Goal: Information Seeking & Learning: Compare options

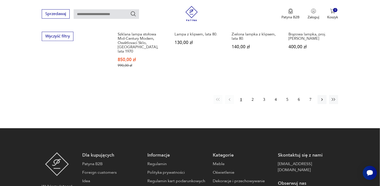
scroll to position [449, 0]
click at [252, 95] on button "2" at bounding box center [252, 99] width 9 height 9
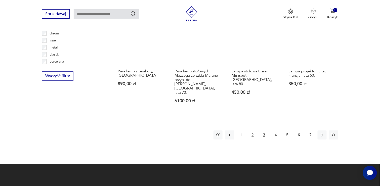
scroll to position [410, 0]
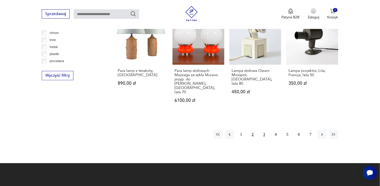
click at [264, 130] on button "3" at bounding box center [264, 134] width 9 height 9
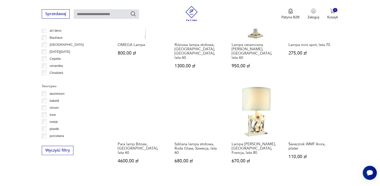
scroll to position [335, 0]
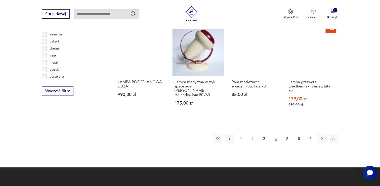
scroll to position [395, 0]
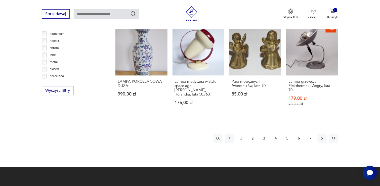
click at [286, 134] on button "5" at bounding box center [287, 138] width 9 height 9
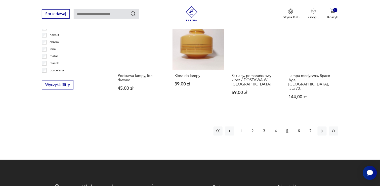
scroll to position [401, 0]
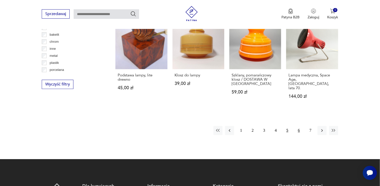
click at [299, 126] on button "6" at bounding box center [298, 130] width 9 height 9
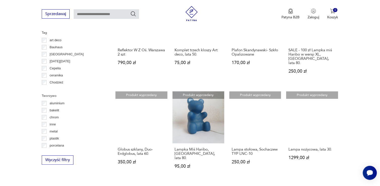
scroll to position [325, 0]
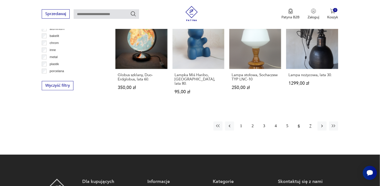
click at [311, 121] on button "7" at bounding box center [310, 125] width 9 height 9
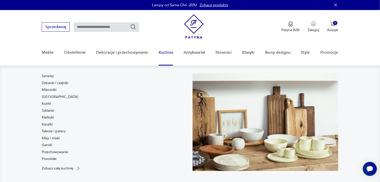
click at [169, 52] on link "Kuchnia" at bounding box center [166, 52] width 14 height 19
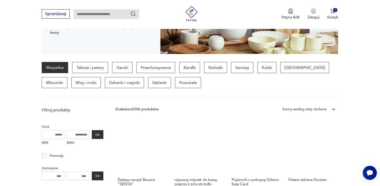
scroll to position [106, 0]
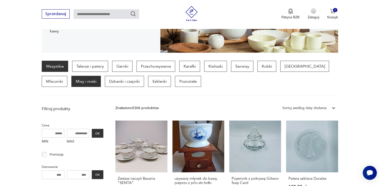
click at [71, 83] on p "Misy i miski" at bounding box center [85, 81] width 29 height 11
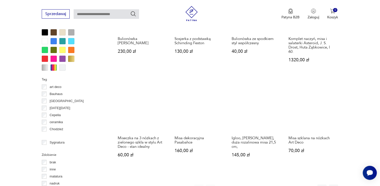
scroll to position [432, 0]
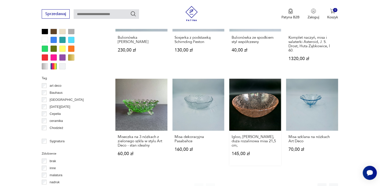
click at [254, 101] on link "Igloo, [PERSON_NAME], duża rozalinowa misa 21,5 cm; 145,00 zł" at bounding box center [255, 122] width 52 height 87
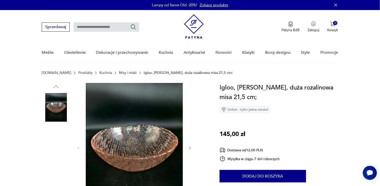
click at [55, 147] on img at bounding box center [56, 139] width 29 height 29
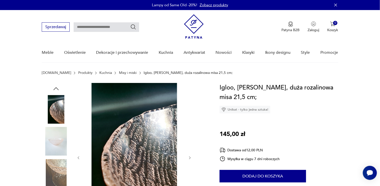
click at [59, 167] on img at bounding box center [56, 173] width 29 height 29
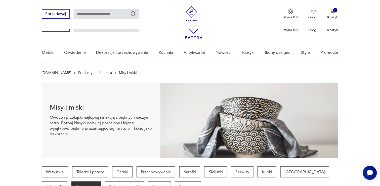
scroll to position [479, 0]
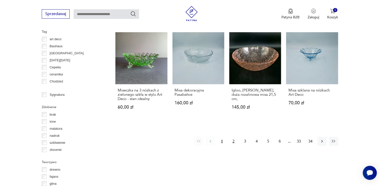
click at [235, 137] on button "2" at bounding box center [233, 141] width 9 height 9
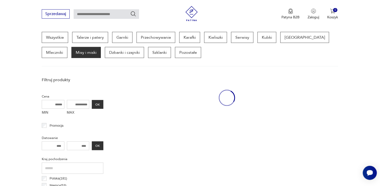
scroll to position [133, 0]
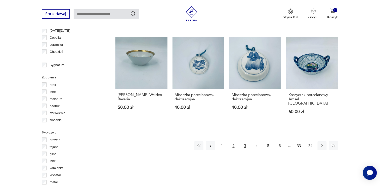
click at [246, 141] on button "3" at bounding box center [245, 145] width 9 height 9
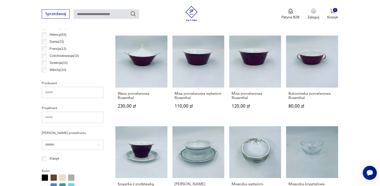
scroll to position [285, 0]
click at [139, 58] on link "Waza porcelanowa Rosenthal 230,00 zł" at bounding box center [141, 77] width 52 height 82
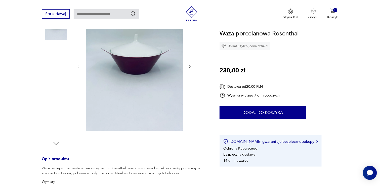
scroll to position [81, 0]
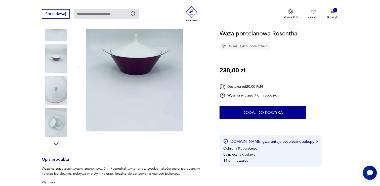
click at [54, 94] on img at bounding box center [56, 90] width 29 height 29
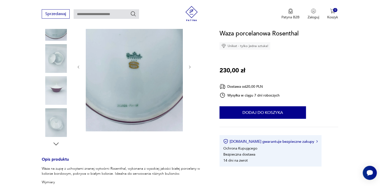
click at [55, 122] on img at bounding box center [56, 122] width 29 height 29
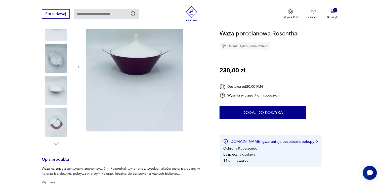
click at [190, 67] on icon "button" at bounding box center [190, 67] width 2 height 3
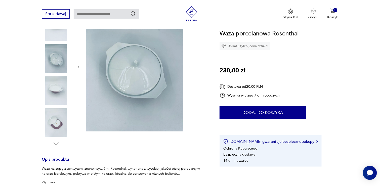
click at [190, 67] on icon "button" at bounding box center [190, 67] width 2 height 3
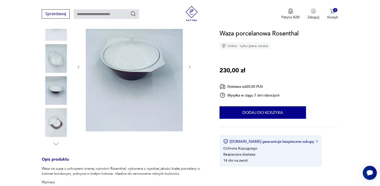
click at [190, 67] on icon "button" at bounding box center [190, 67] width 2 height 3
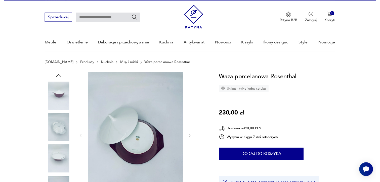
scroll to position [0, 0]
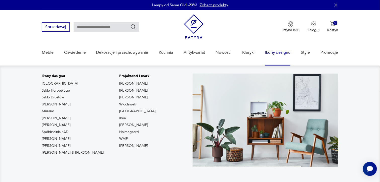
click at [279, 52] on link "Ikony designu" at bounding box center [277, 52] width 25 height 19
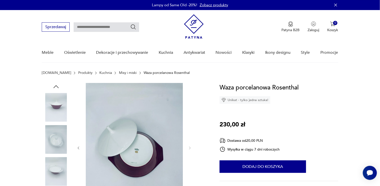
click at [119, 73] on link "Misy i miski" at bounding box center [128, 73] width 18 height 4
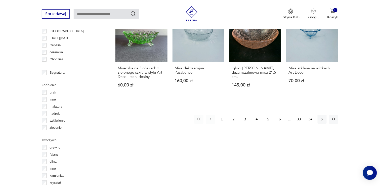
click at [234, 115] on button "2" at bounding box center [233, 119] width 9 height 9
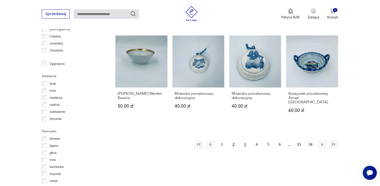
click at [244, 140] on button "3" at bounding box center [245, 144] width 9 height 9
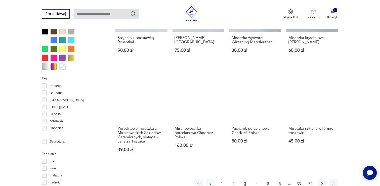
scroll to position [432, 0]
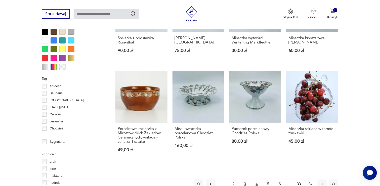
click at [257, 179] on button "4" at bounding box center [256, 183] width 9 height 9
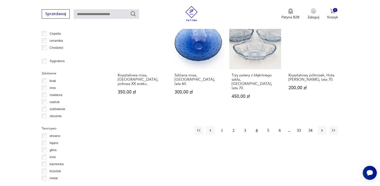
scroll to position [512, 0]
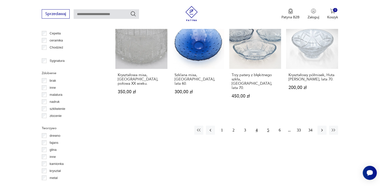
click at [268, 126] on button "5" at bounding box center [268, 130] width 9 height 9
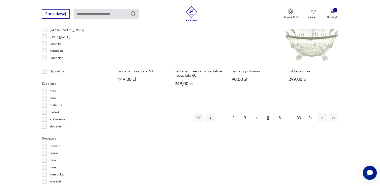
scroll to position [502, 0]
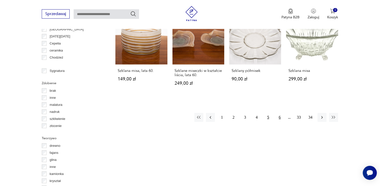
click at [279, 113] on button "6" at bounding box center [279, 117] width 9 height 9
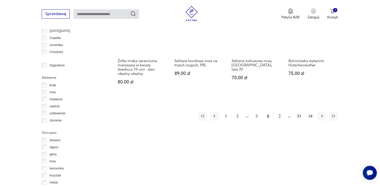
scroll to position [508, 0]
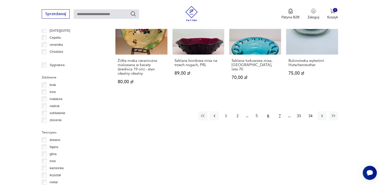
click at [280, 111] on button "7" at bounding box center [279, 115] width 9 height 9
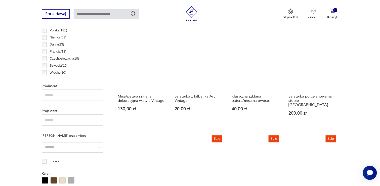
scroll to position [283, 0]
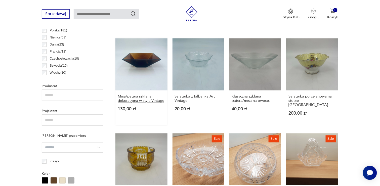
click at [130, 95] on h3 "Misa/patera szklana dekoracyjna w stylu Vintage" at bounding box center [141, 99] width 47 height 9
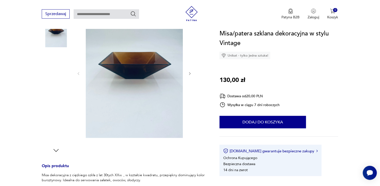
scroll to position [75, 0]
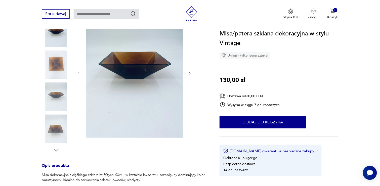
click at [55, 65] on img at bounding box center [56, 65] width 29 height 29
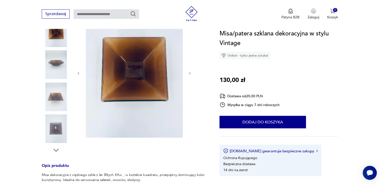
click at [58, 100] on img at bounding box center [56, 96] width 29 height 29
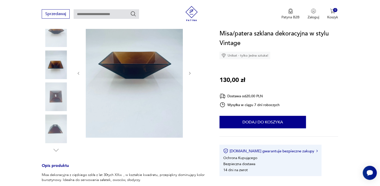
click at [56, 127] on img at bounding box center [56, 129] width 29 height 29
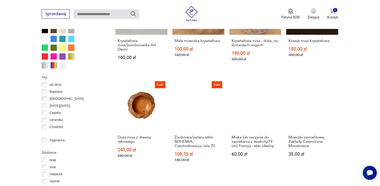
scroll to position [433, 0]
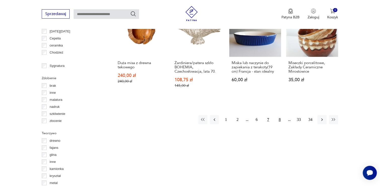
click at [280, 115] on button "8" at bounding box center [279, 119] width 9 height 9
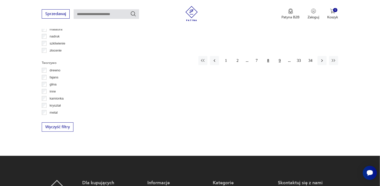
scroll to position [579, 0]
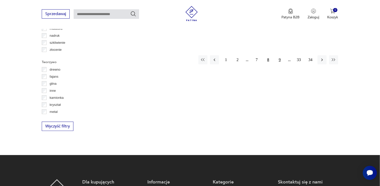
click at [279, 55] on button "9" at bounding box center [279, 59] width 9 height 9
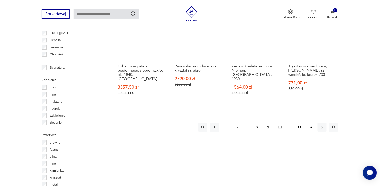
scroll to position [506, 0]
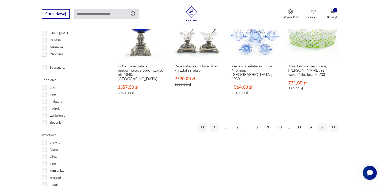
click at [279, 123] on button "10" at bounding box center [279, 127] width 9 height 9
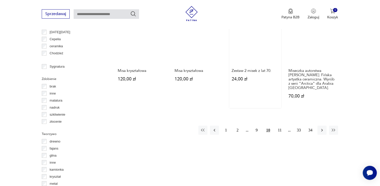
scroll to position [507, 0]
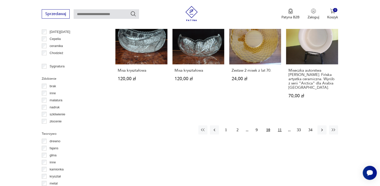
click at [280, 125] on button "11" at bounding box center [279, 129] width 9 height 9
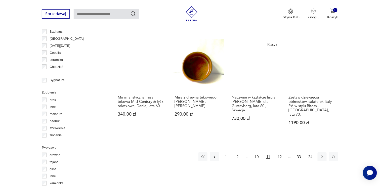
scroll to position [494, 0]
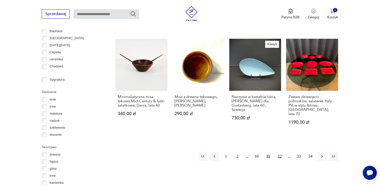
click at [280, 152] on button "12" at bounding box center [279, 156] width 9 height 9
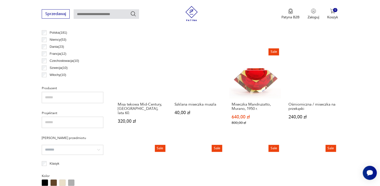
scroll to position [281, 0]
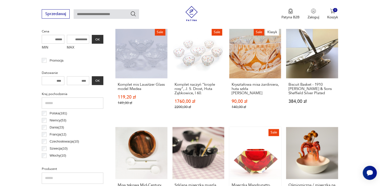
click at [256, 162] on link "Sale Miseczka Mandruzatto, Murano, 1950 r. 640,00 zł 800,00 zł" at bounding box center [255, 171] width 52 height 88
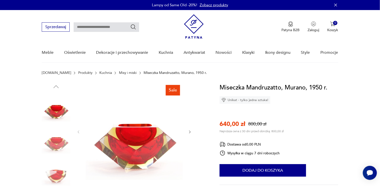
click at [55, 171] on img at bounding box center [56, 171] width 29 height 29
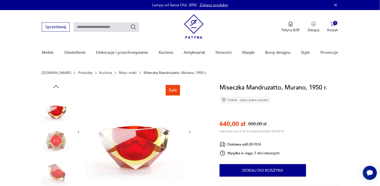
click at [60, 175] on img at bounding box center [56, 171] width 29 height 29
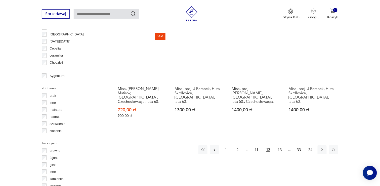
scroll to position [497, 0]
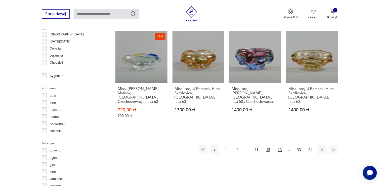
click at [280, 145] on button "13" at bounding box center [279, 149] width 9 height 9
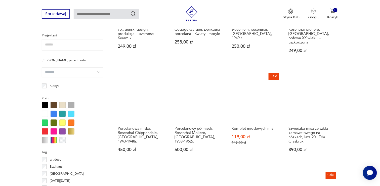
scroll to position [359, 0]
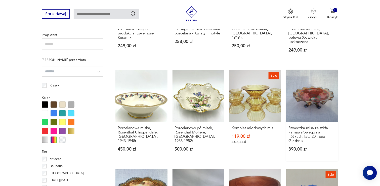
click at [316, 98] on link "Szwedzka misa ze szkła karnawałowego na nóżkach, lata 20., Eda Glasbruk 890,00 …" at bounding box center [312, 115] width 52 height 91
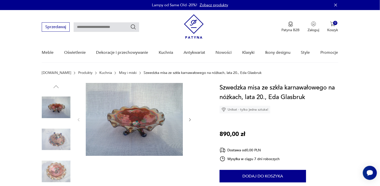
click at [54, 171] on img at bounding box center [56, 171] width 29 height 29
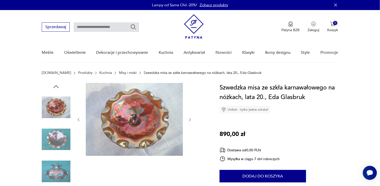
click at [56, 169] on img at bounding box center [56, 171] width 29 height 29
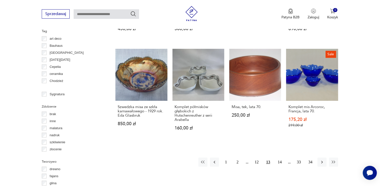
scroll to position [479, 0]
click at [281, 158] on button "14" at bounding box center [279, 162] width 9 height 9
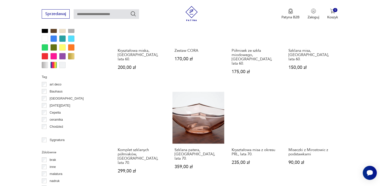
scroll to position [433, 0]
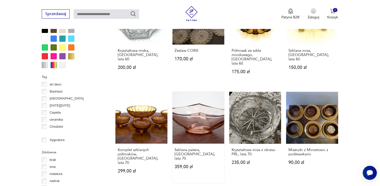
click at [202, 113] on link "Szklana patera, [GEOGRAPHIC_DATA], lata 70. 359,00 zł" at bounding box center [198, 137] width 52 height 91
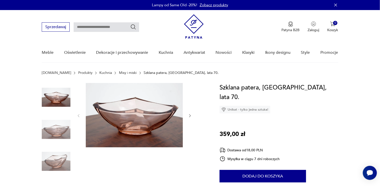
click at [61, 163] on img at bounding box center [56, 161] width 29 height 29
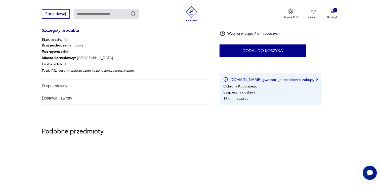
scroll to position [225, 0]
